Goal: Find specific page/section: Find specific page/section

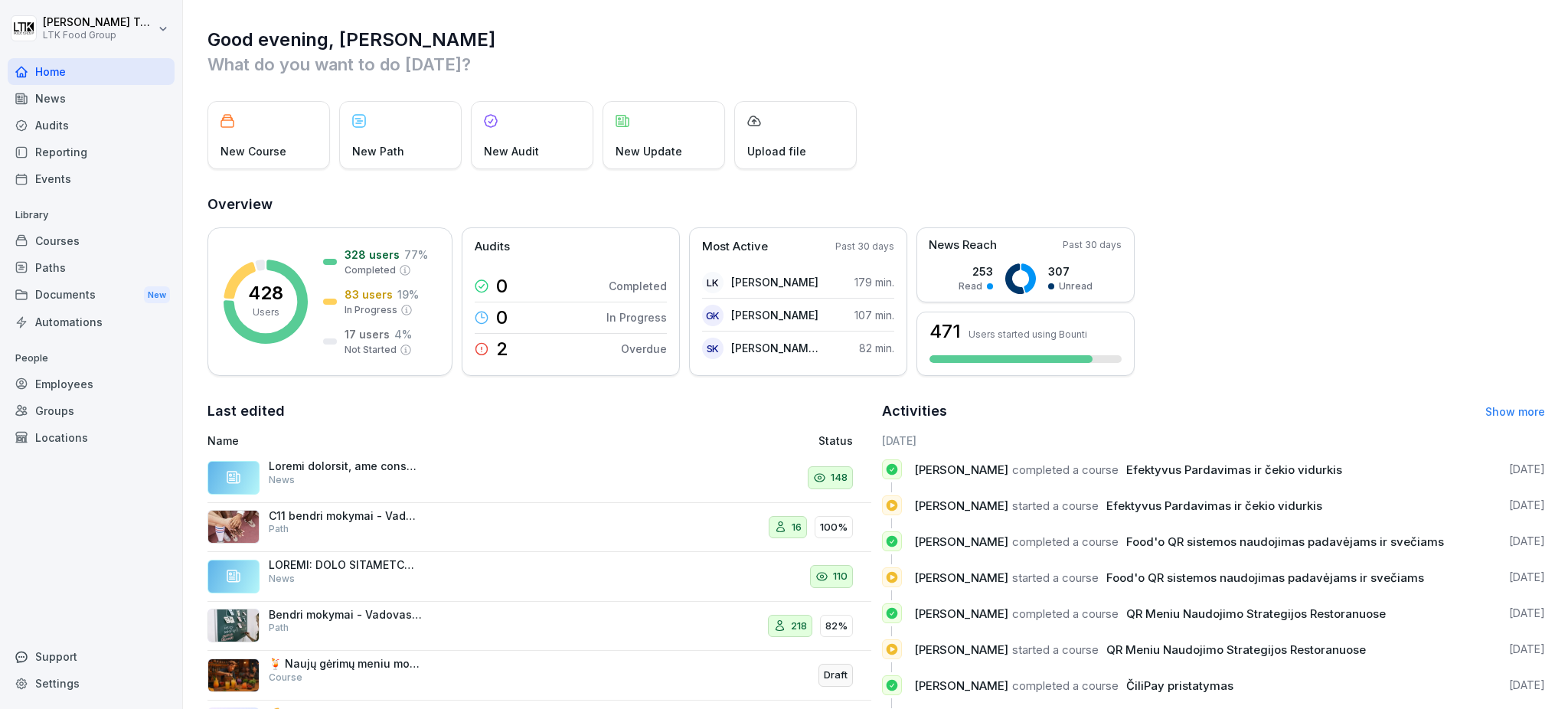
click at [78, 147] on div "Reporting" at bounding box center [91, 151] width 167 height 27
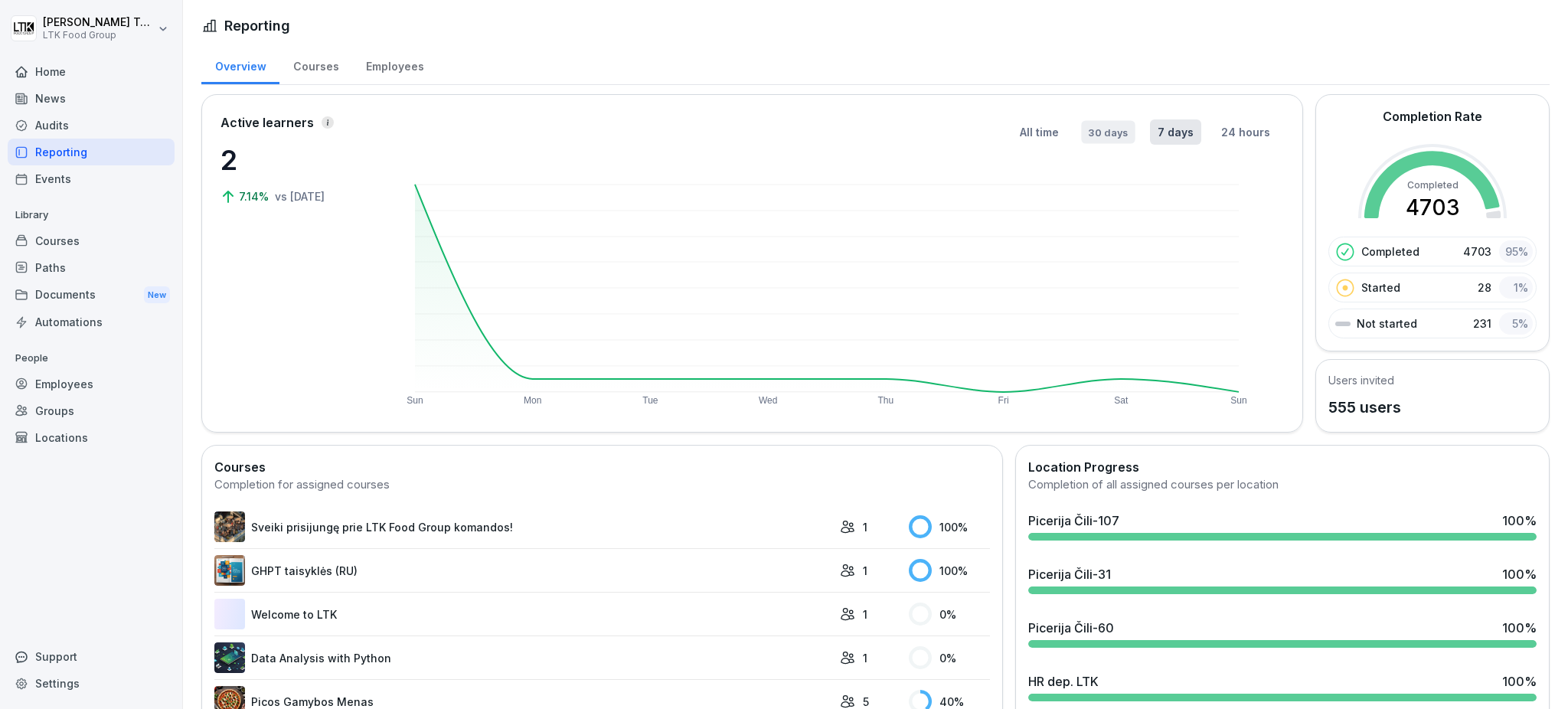
click at [1110, 124] on button "30 days" at bounding box center [1108, 131] width 54 height 23
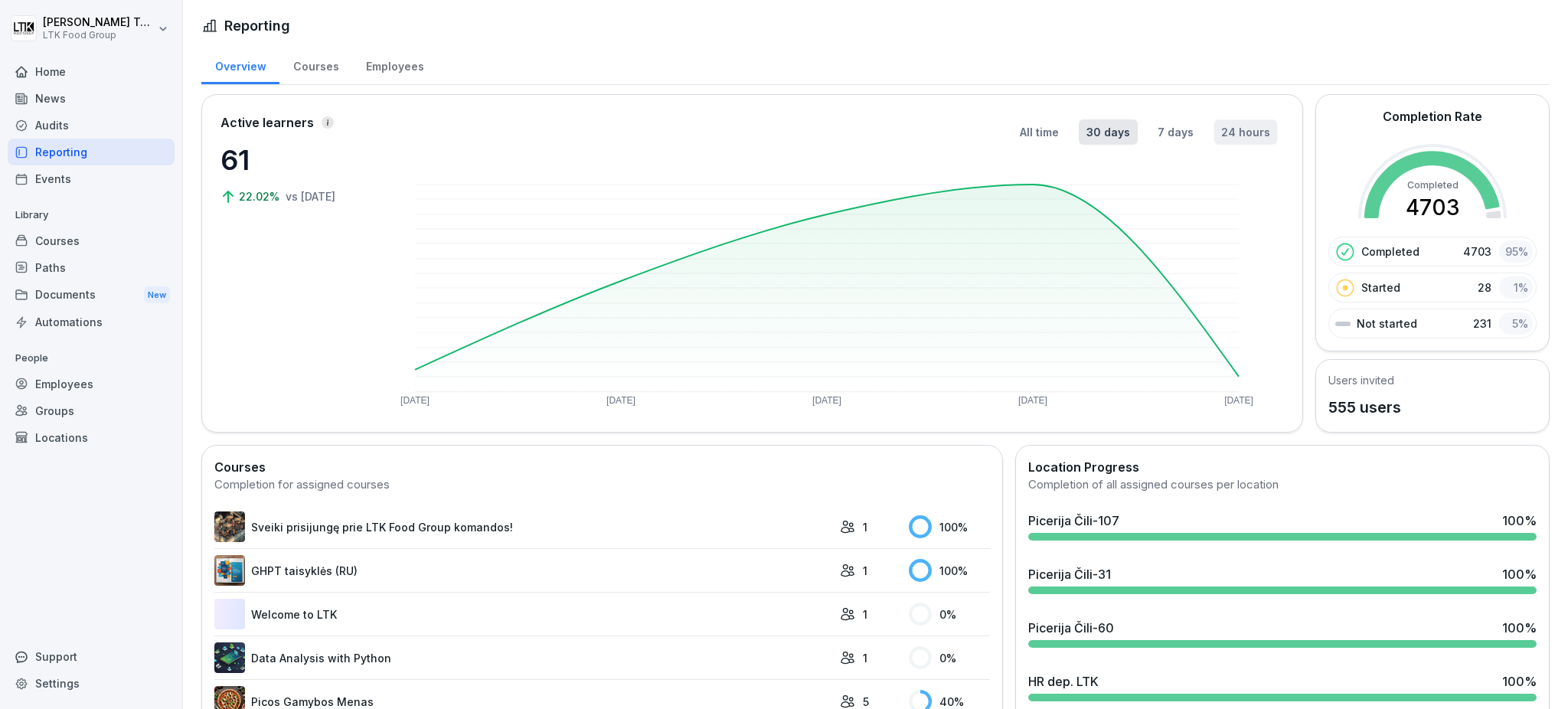
click at [1236, 133] on button "24 hours" at bounding box center [1245, 131] width 63 height 25
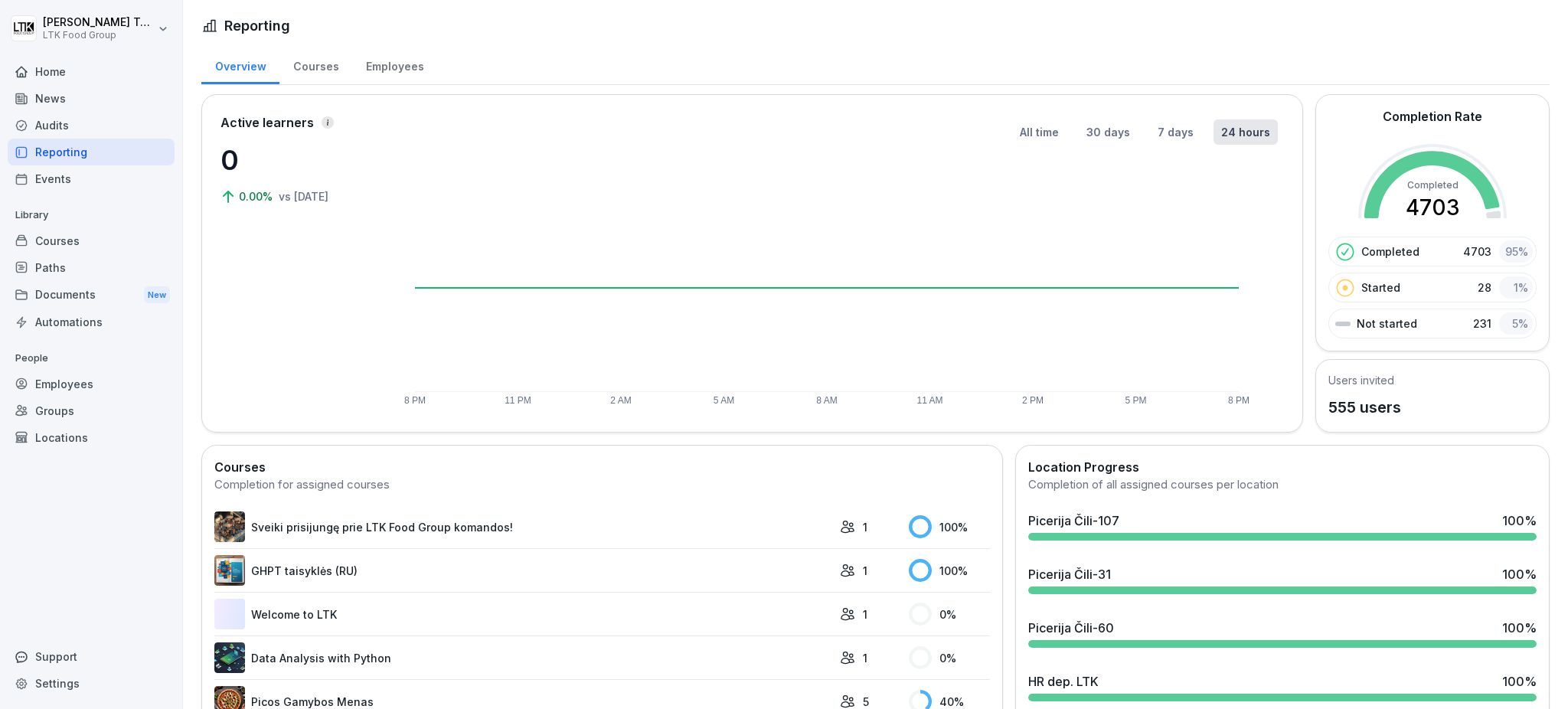
click at [84, 236] on div "Courses" at bounding box center [91, 240] width 167 height 27
